Goal: Task Accomplishment & Management: Manage account settings

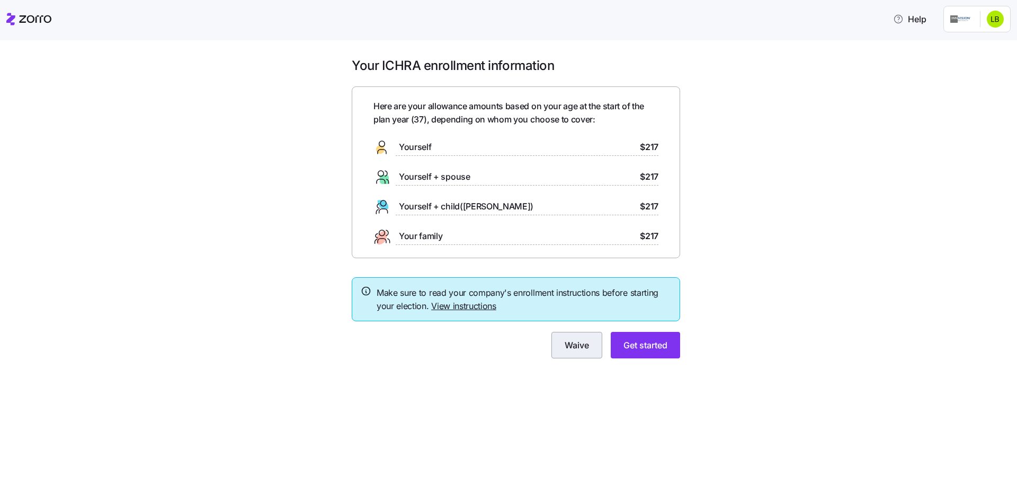
click at [570, 352] on button "Waive" at bounding box center [577, 345] width 51 height 26
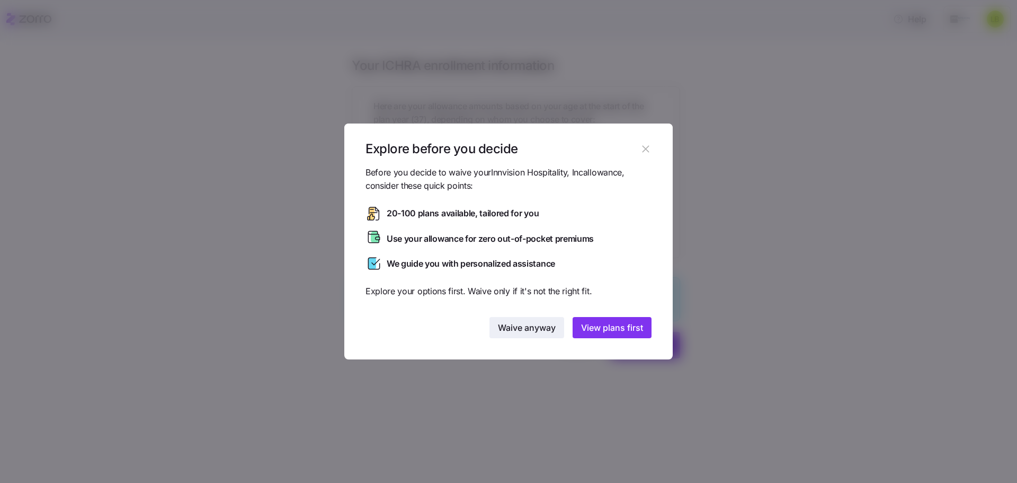
click at [539, 334] on span "Waive anyway" at bounding box center [527, 327] width 58 height 13
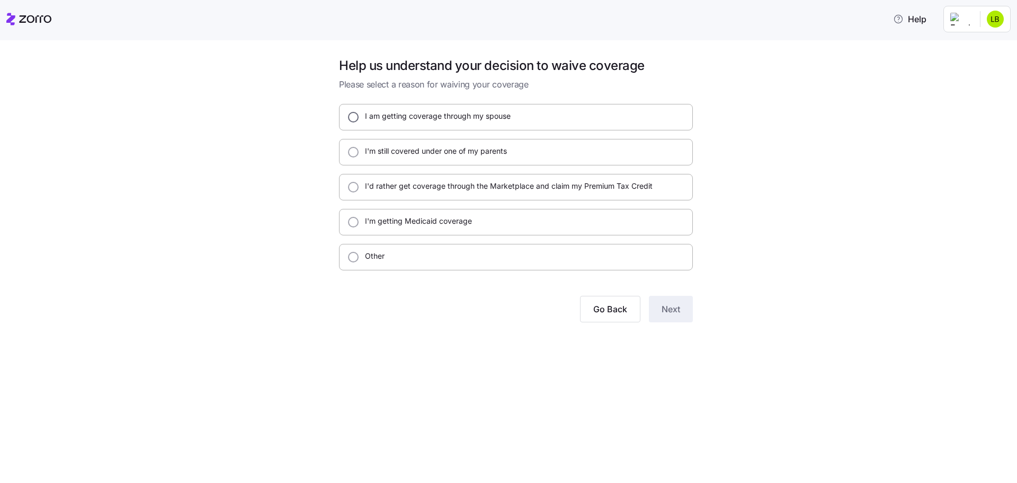
click at [350, 118] on input "I am getting coverage through my spouse" at bounding box center [353, 117] width 11 height 11
radio input "true"
click at [673, 313] on span "Next" at bounding box center [671, 309] width 19 height 13
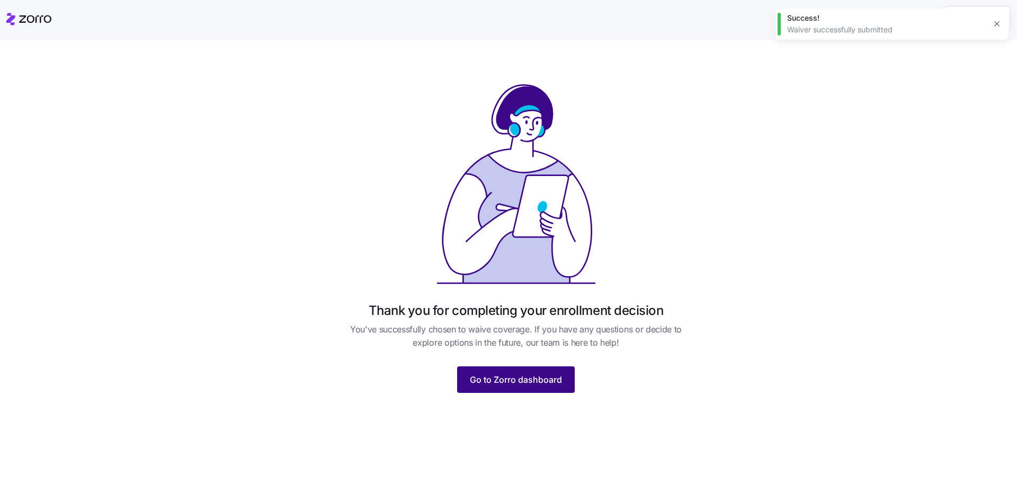
click at [559, 390] on button "Go to Zorro dashboard" at bounding box center [516, 379] width 118 height 26
